Goal: Navigation & Orientation: Find specific page/section

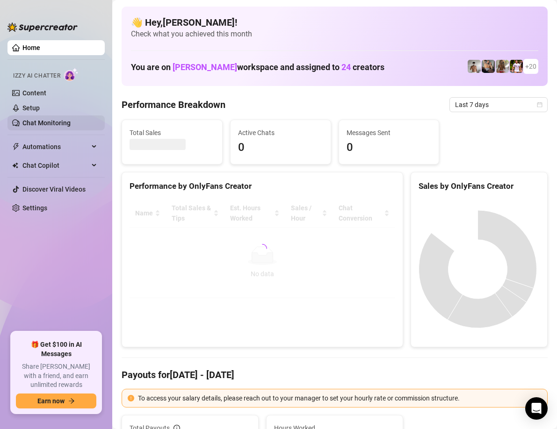
click at [50, 122] on link "Chat Monitoring" at bounding box center [46, 122] width 48 height 7
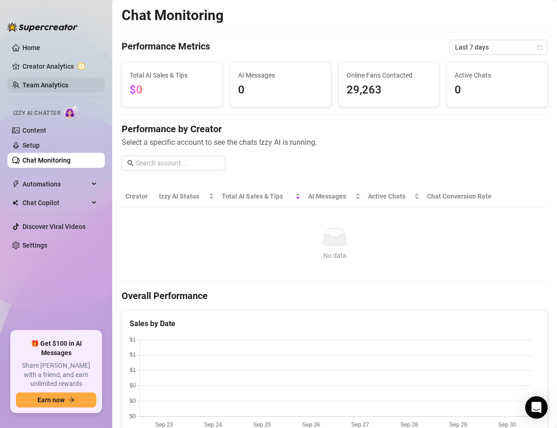
click at [47, 83] on link "Team Analytics" at bounding box center [45, 84] width 46 height 7
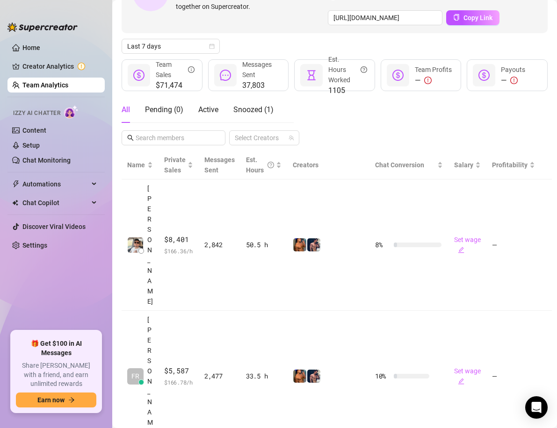
scroll to position [94, 0]
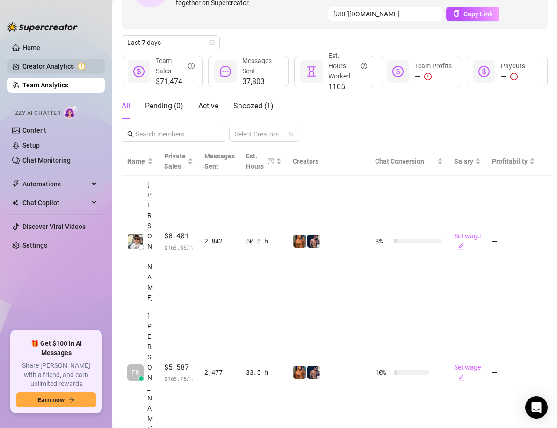
click at [61, 65] on link "Creator Analytics" at bounding box center [59, 66] width 75 height 15
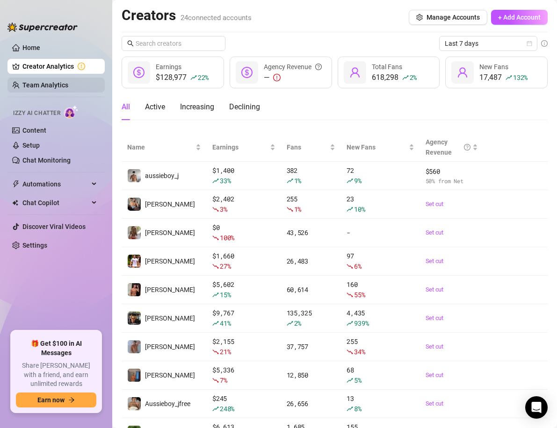
click at [65, 82] on link "Team Analytics" at bounding box center [45, 84] width 46 height 7
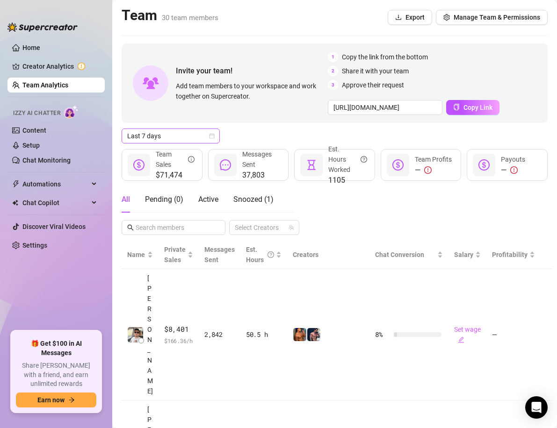
click at [208, 137] on span "Last 7 days" at bounding box center [170, 136] width 87 height 14
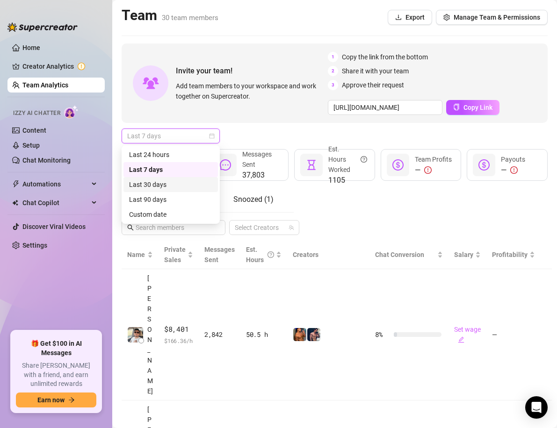
click at [168, 186] on div "Last 30 days" at bounding box center [170, 185] width 83 height 10
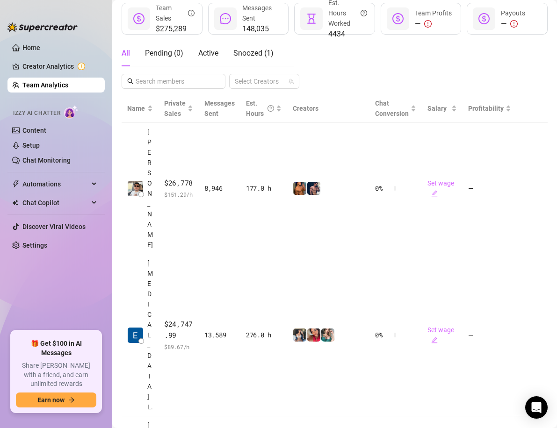
scroll to position [132, 0]
